Goal: Information Seeking & Learning: Learn about a topic

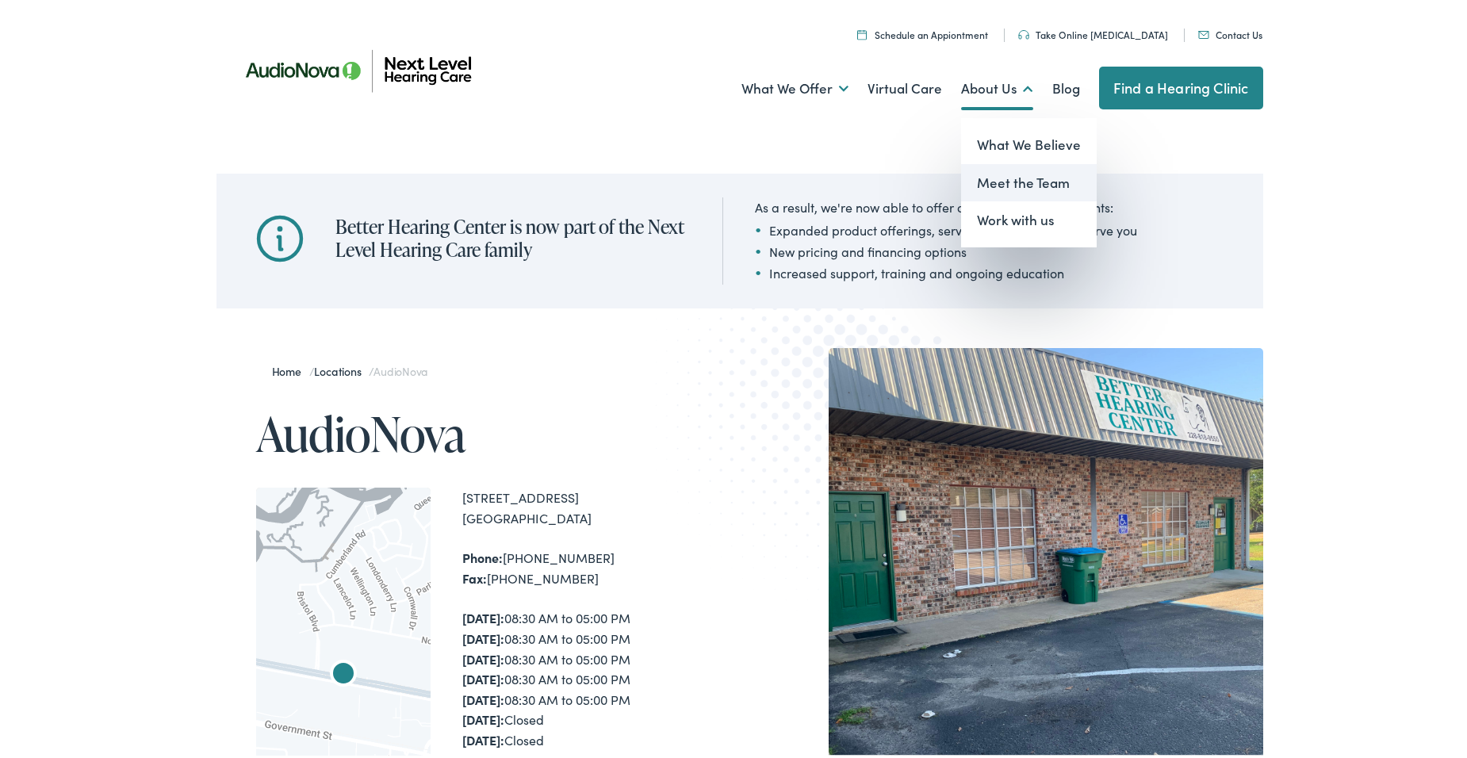
click at [988, 183] on link "Meet the Team" at bounding box center [1029, 180] width 136 height 38
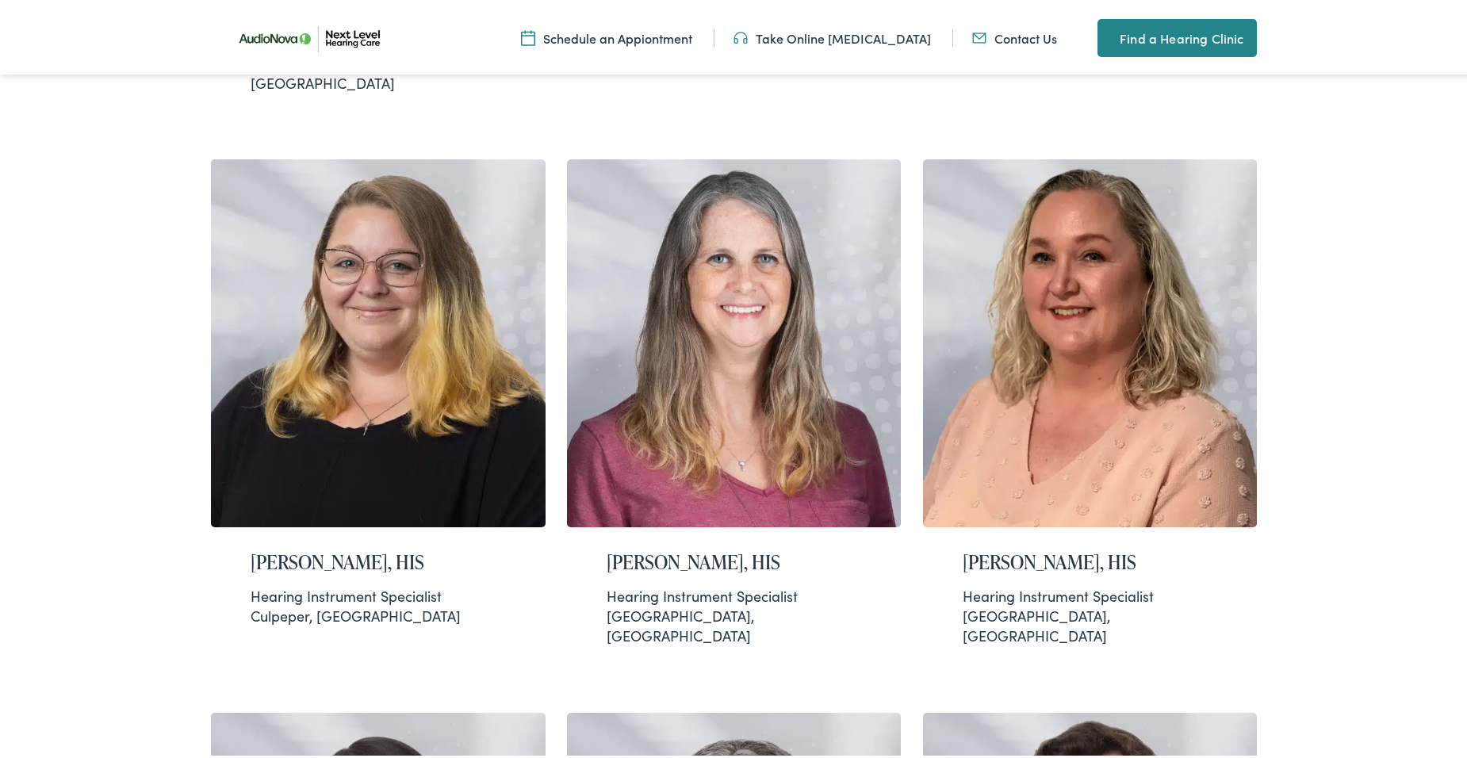
scroll to position [1031, 0]
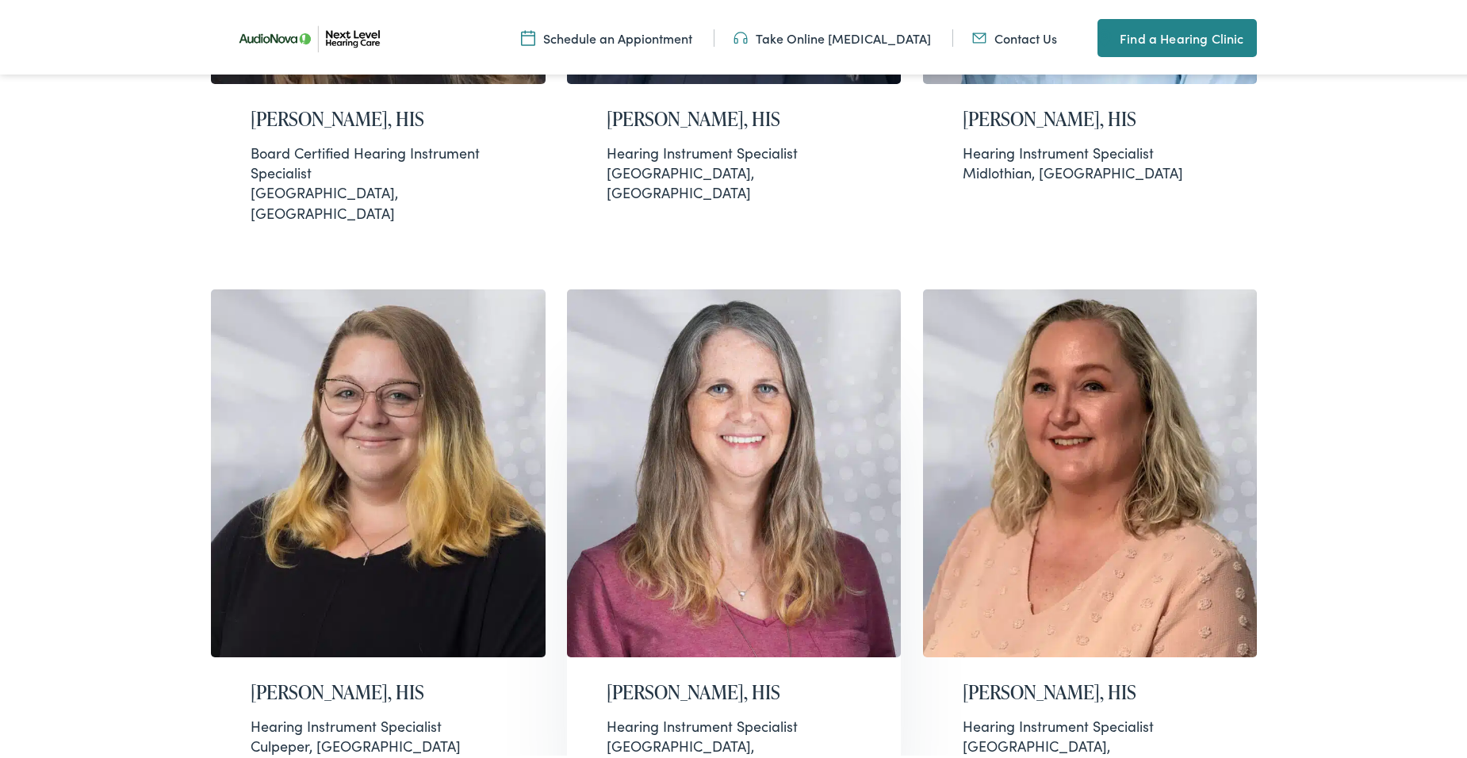
click at [767, 426] on img at bounding box center [734, 470] width 335 height 368
click at [1184, 316] on img at bounding box center [1090, 470] width 335 height 368
